Goal: Transaction & Acquisition: Purchase product/service

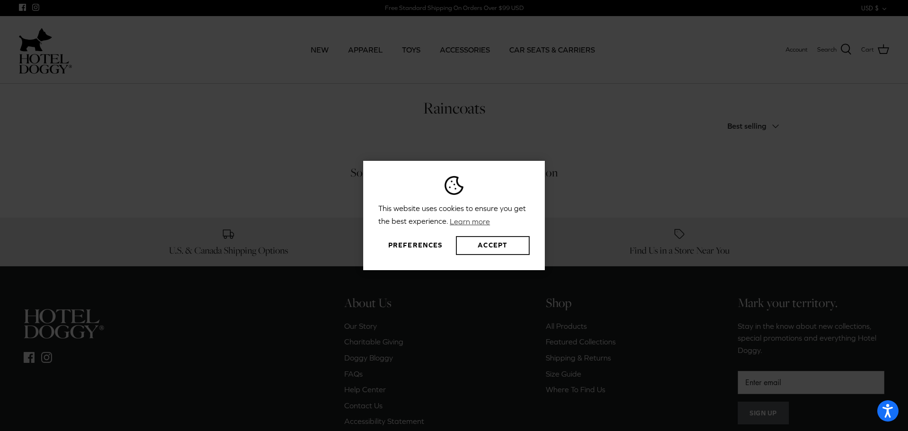
click at [485, 250] on button "Accept" at bounding box center [493, 245] width 74 height 19
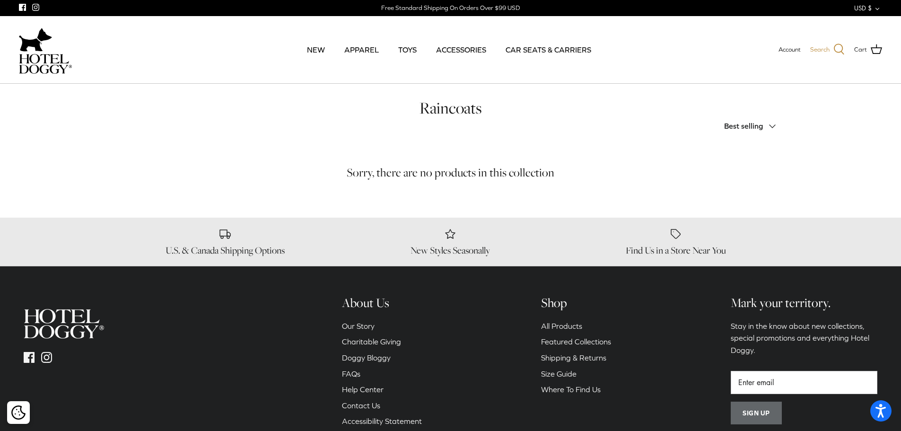
click at [818, 47] on span "Search" at bounding box center [819, 50] width 19 height 10
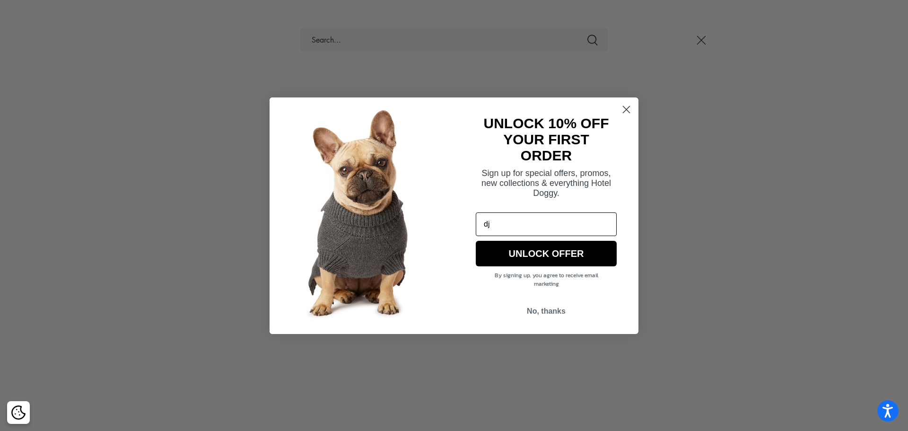
type input "d"
click at [626, 106] on circle "Close dialog" at bounding box center [627, 109] width 16 height 16
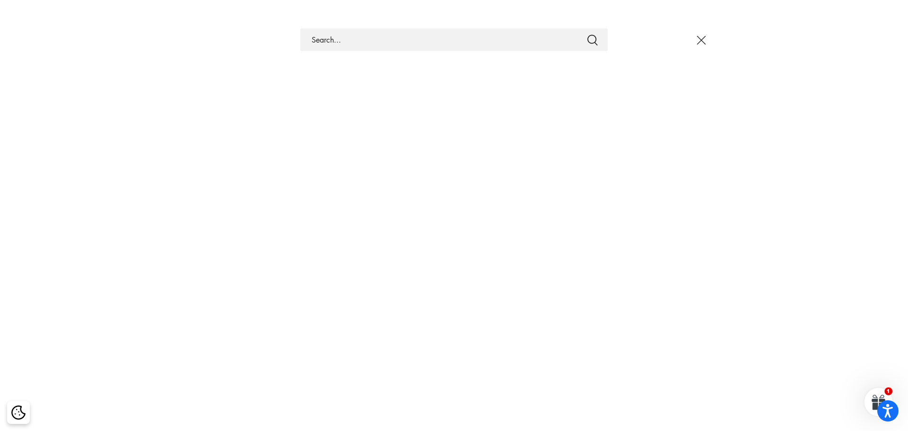
click at [477, 34] on input "Search Store" at bounding box center [453, 39] width 307 height 23
click at [587, 34] on button "Submit" at bounding box center [592, 40] width 11 height 12
type input "dj00584."
